Goal: Find specific page/section: Find specific page/section

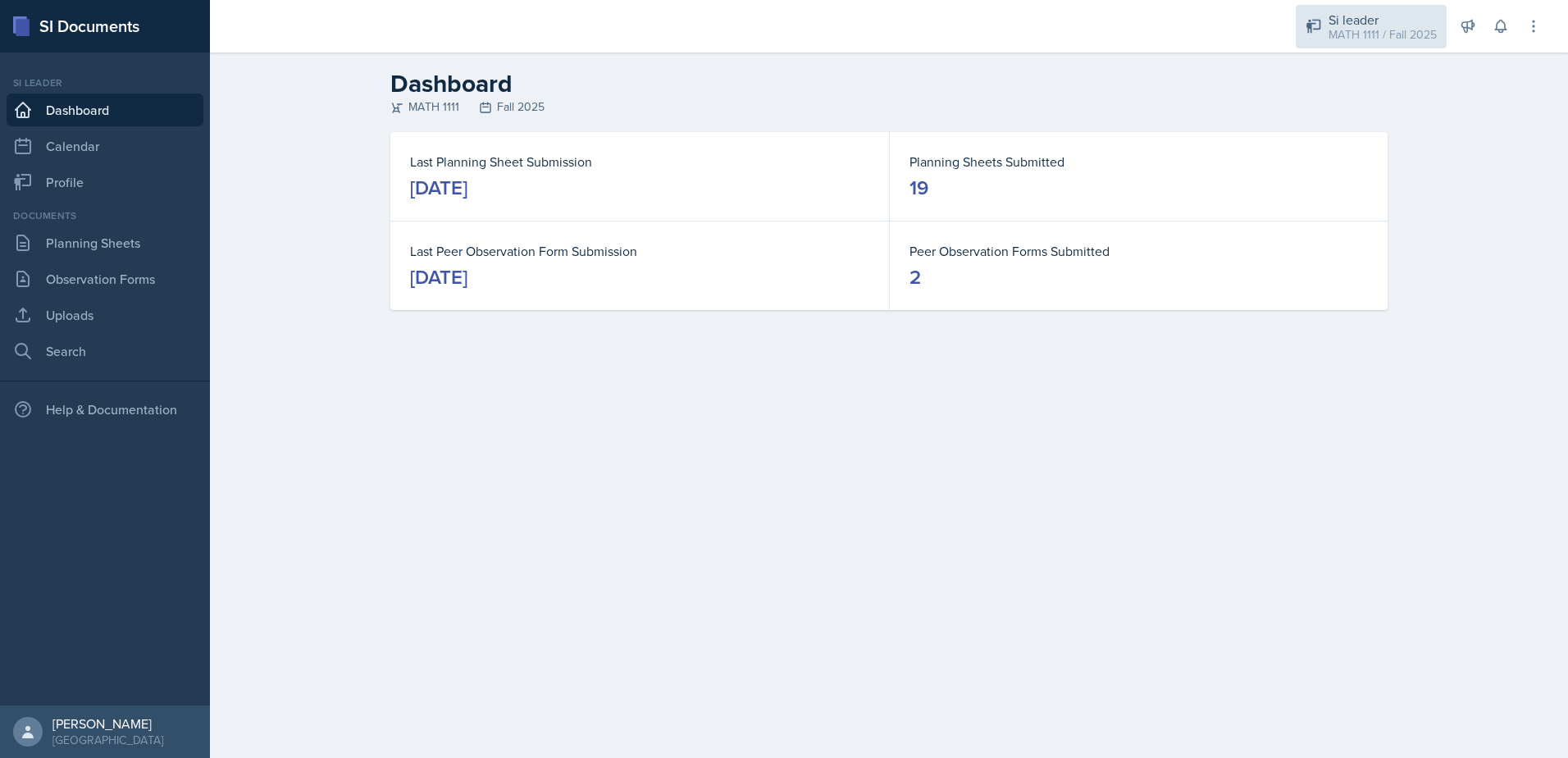
click at [1365, 31] on div "MATH 1111 / Fall 2025" at bounding box center [1382, 34] width 108 height 18
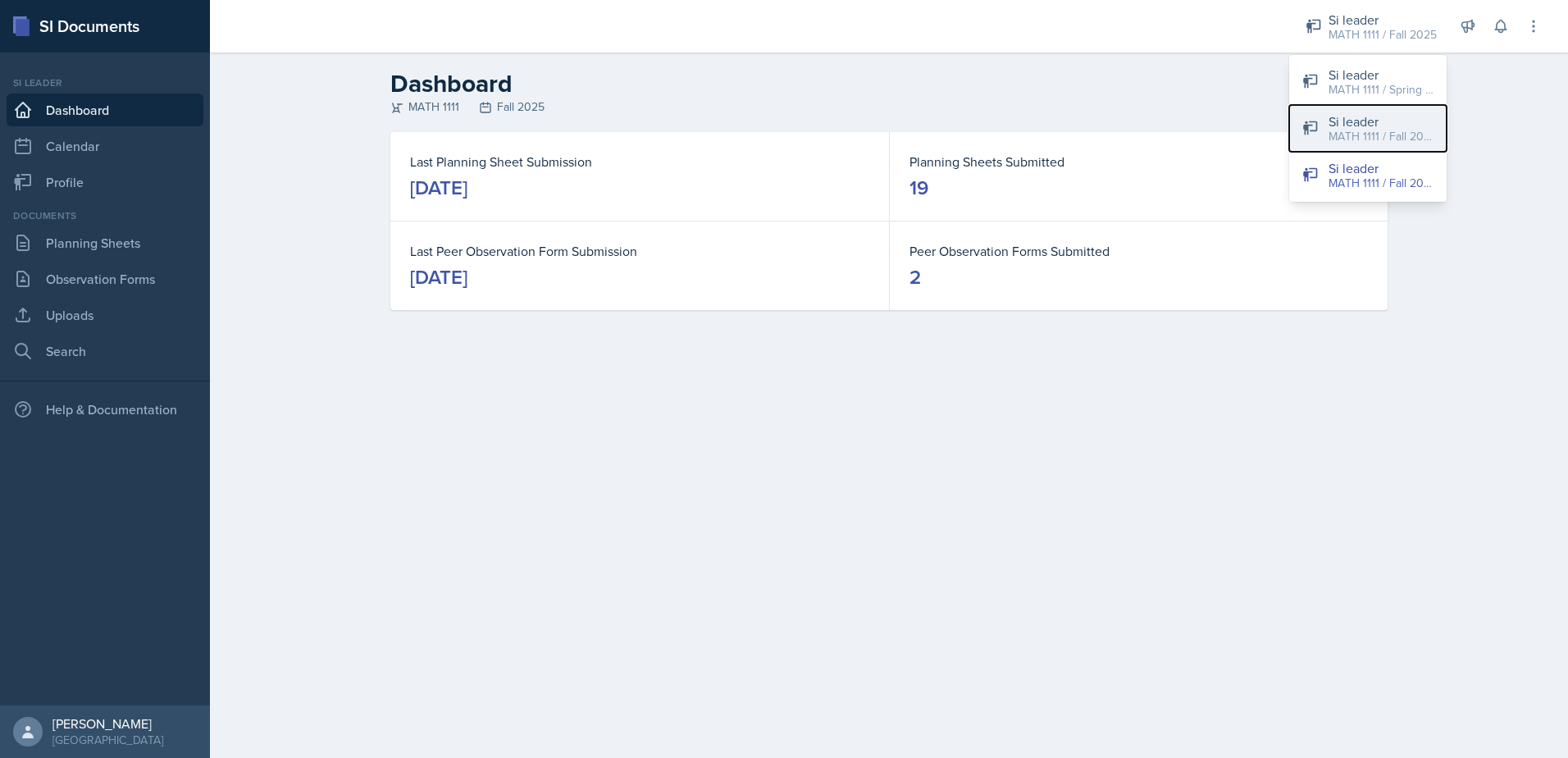
click at [1349, 136] on div "MATH 1111 / Fall 2025" at bounding box center [1381, 137] width 105 height 18
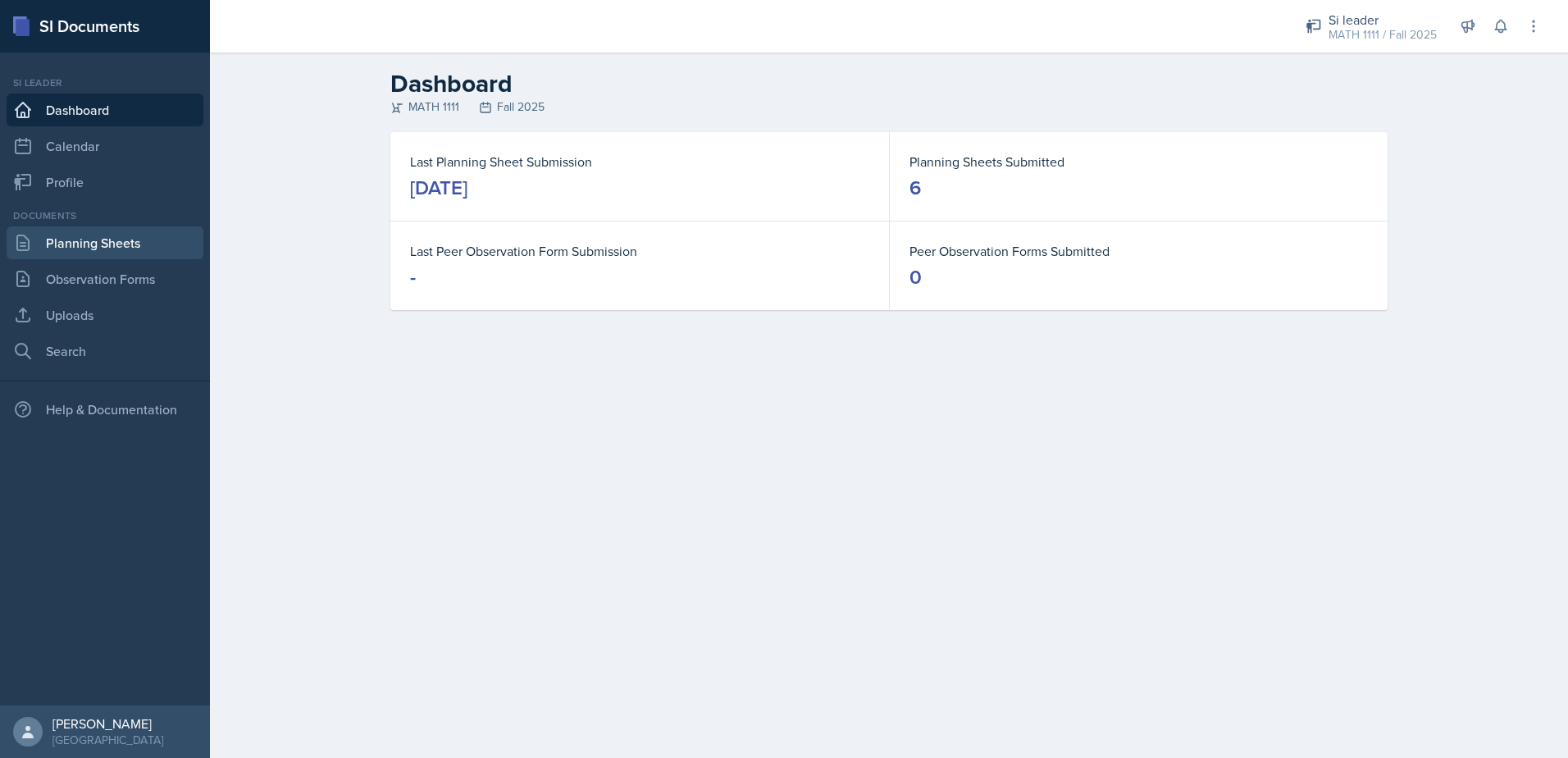
click at [86, 246] on link "Planning Sheets" at bounding box center [104, 243] width 197 height 33
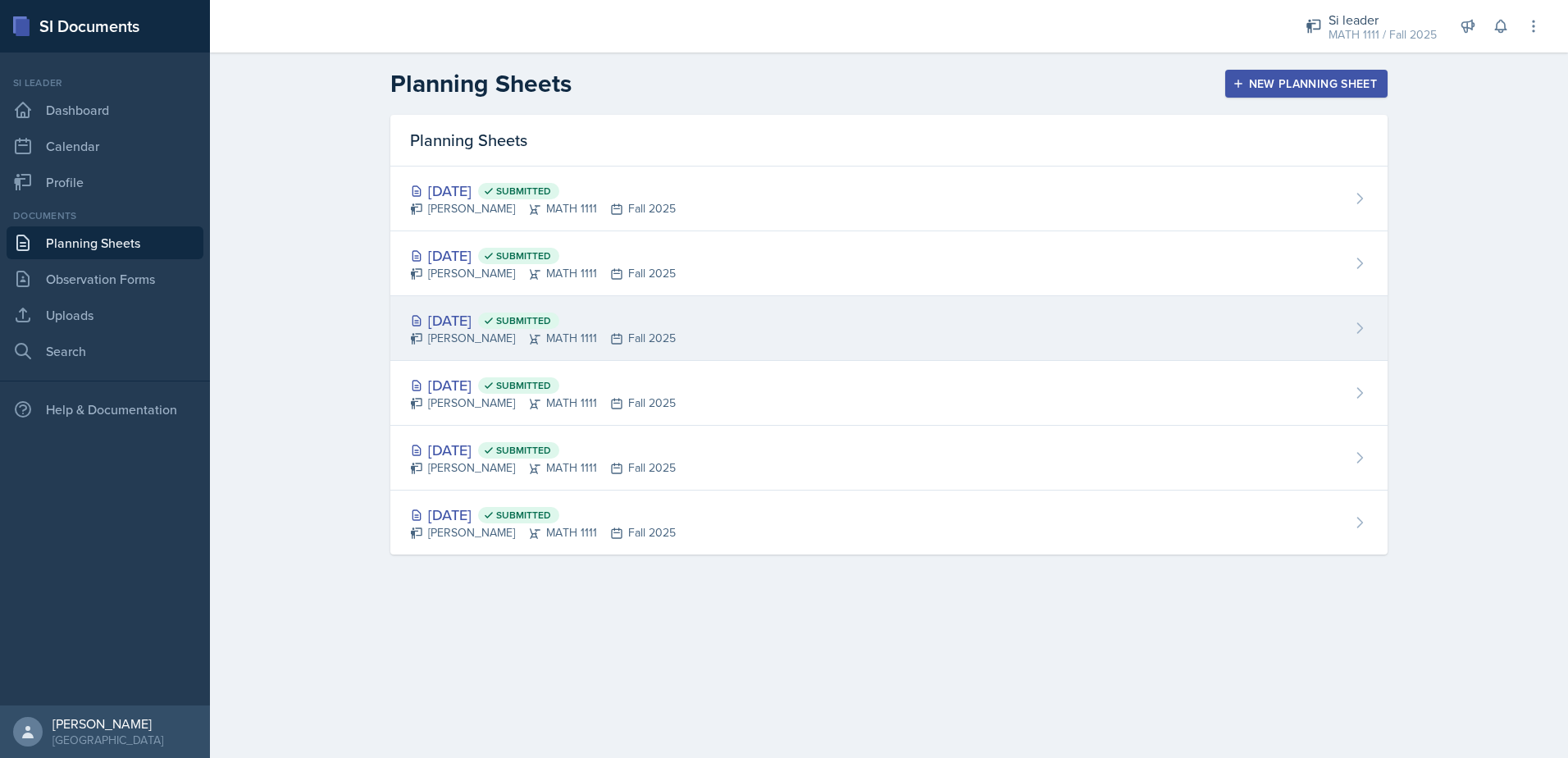
click at [501, 322] on div "[DATE] Submitted" at bounding box center [543, 320] width 266 height 22
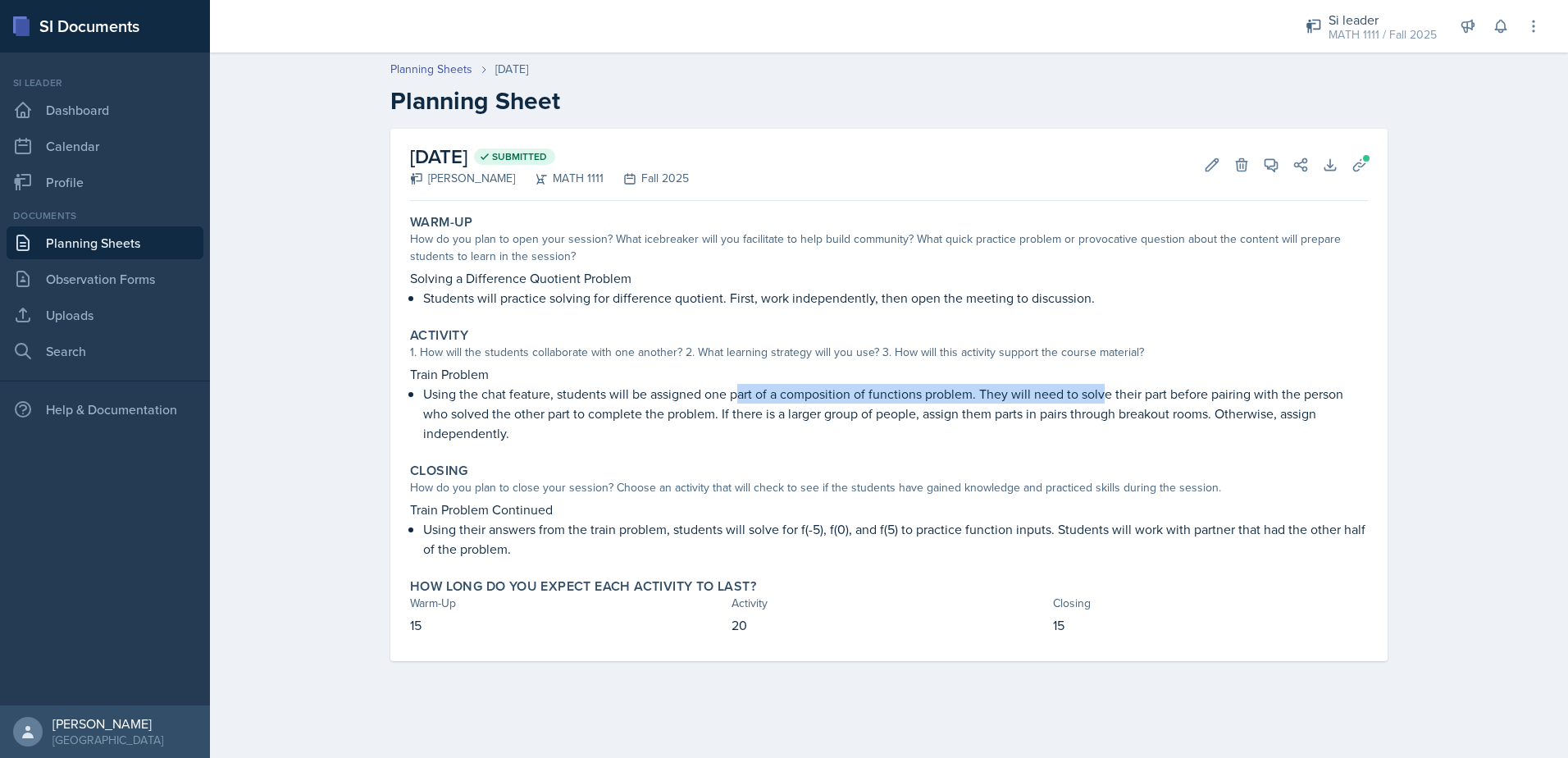
drag, startPoint x: 739, startPoint y: 388, endPoint x: 1104, endPoint y: 403, distance: 365.3
click at [1104, 403] on p "Using the chat feature, students will be assigned one part of a composition of …" at bounding box center [895, 414] width 945 height 59
drag, startPoint x: 1104, startPoint y: 403, endPoint x: 1134, endPoint y: 429, distance: 39.7
click at [1134, 429] on p "Using the chat feature, students will be assigned one part of a composition of …" at bounding box center [895, 414] width 945 height 59
